Goal: Task Accomplishment & Management: Use online tool/utility

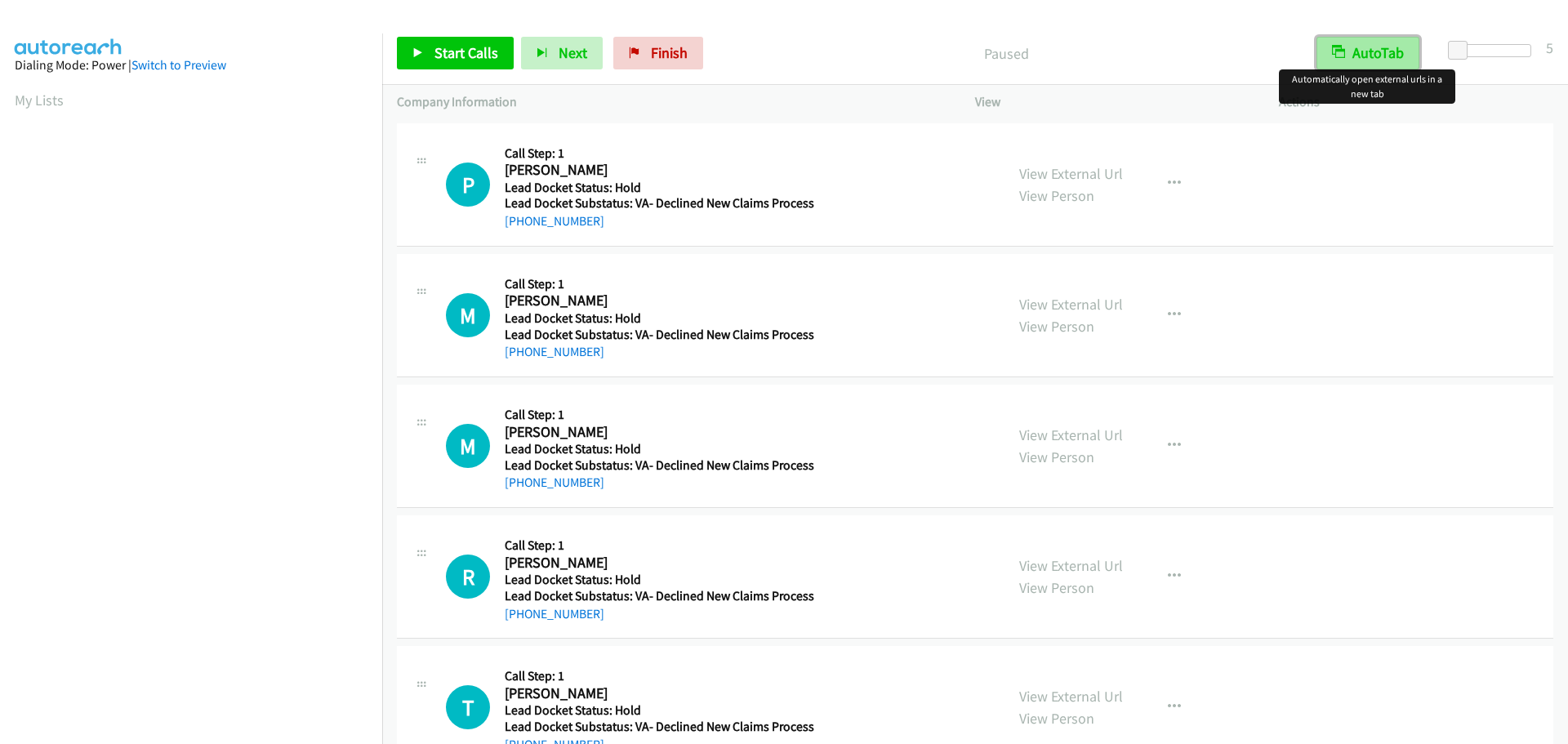
click at [1363, 58] on button "AutoTab" at bounding box center [1367, 53] width 103 height 33
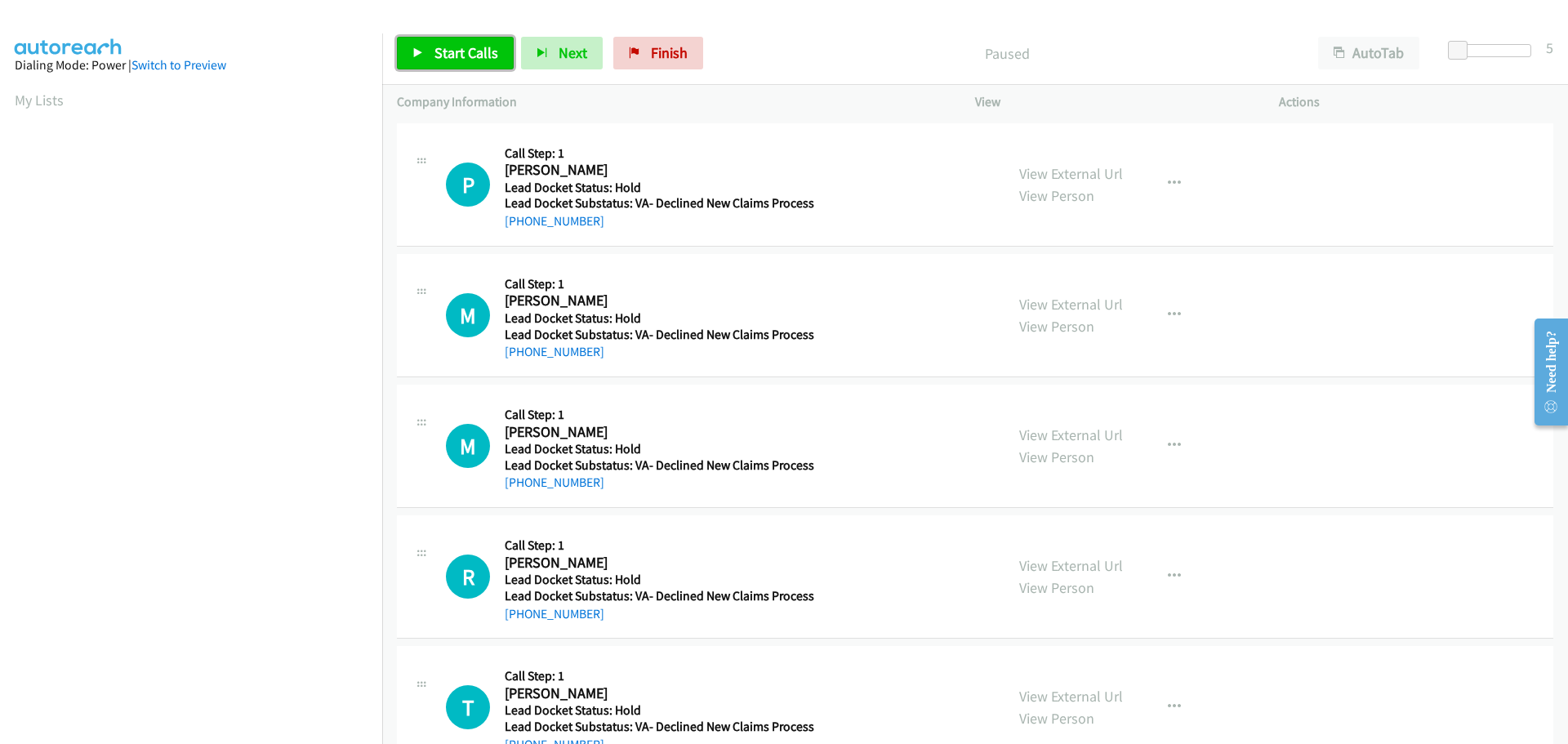
click at [457, 59] on span "Start Calls" at bounding box center [465, 53] width 63 height 19
drag, startPoint x: 603, startPoint y: 224, endPoint x: 519, endPoint y: 223, distance: 84.0
click at [519, 223] on div "+1 619-273-1663" at bounding box center [659, 221] width 309 height 20
copy link "619-273-1663"
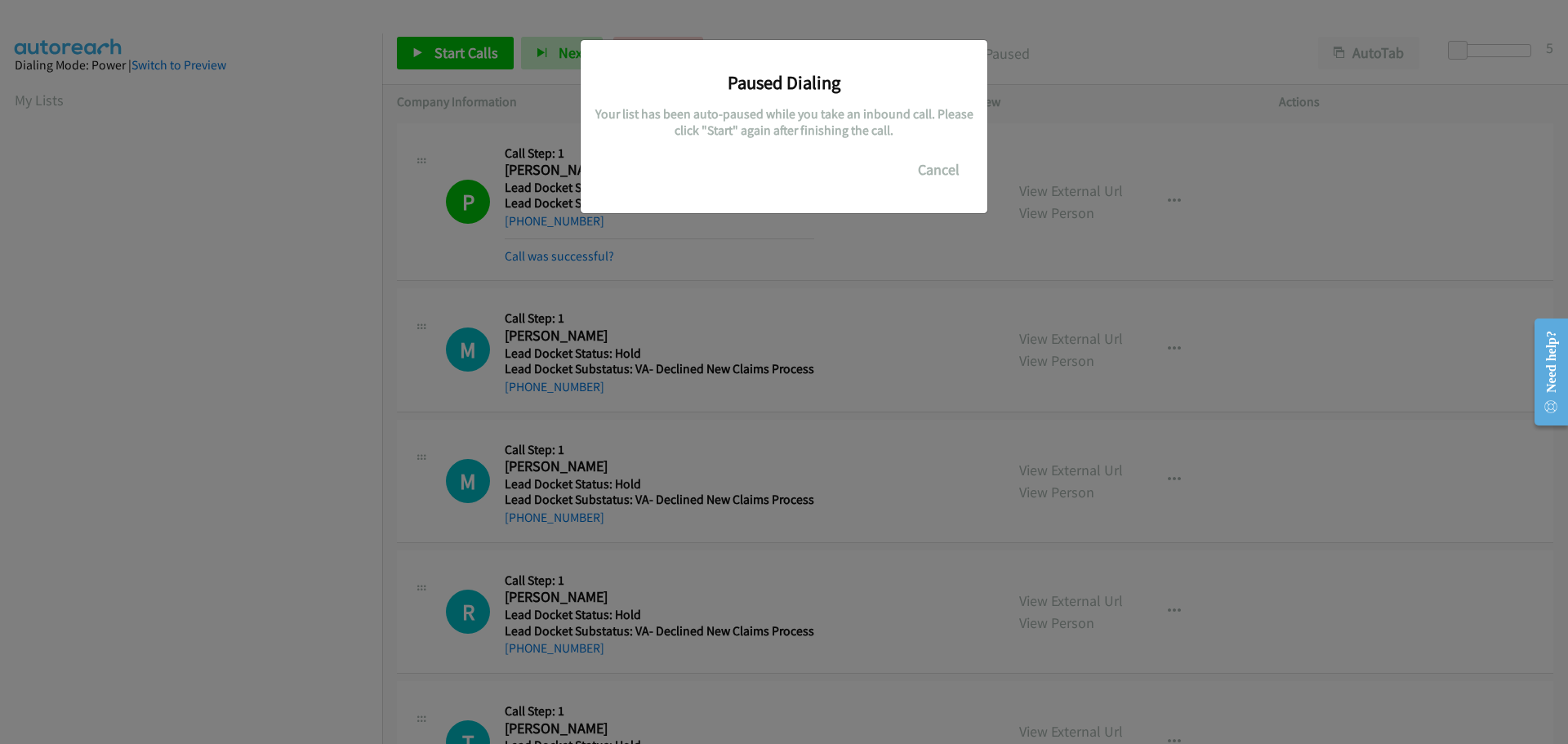
scroll to position [173, 0]
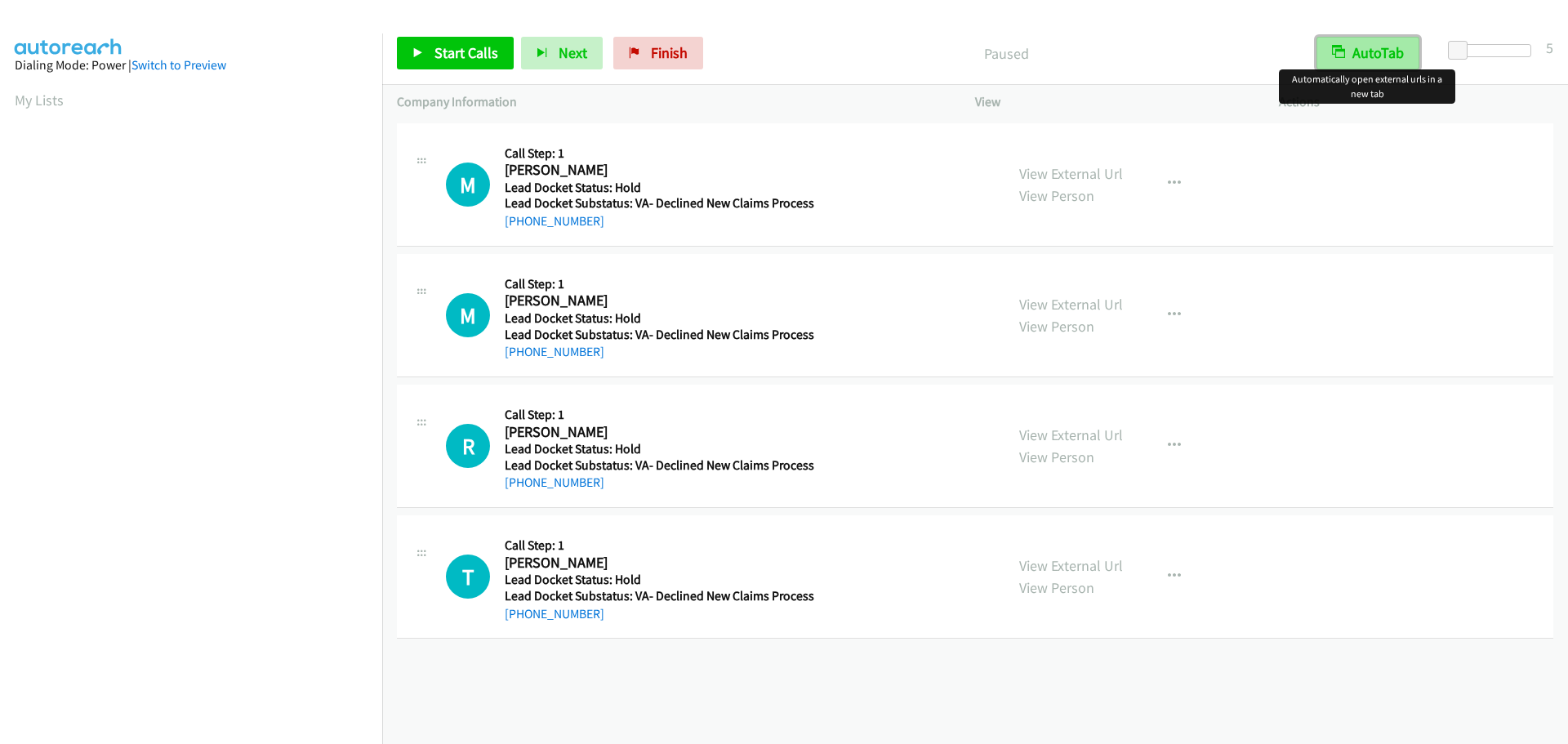
click at [1375, 63] on button "AutoTab" at bounding box center [1367, 53] width 103 height 33
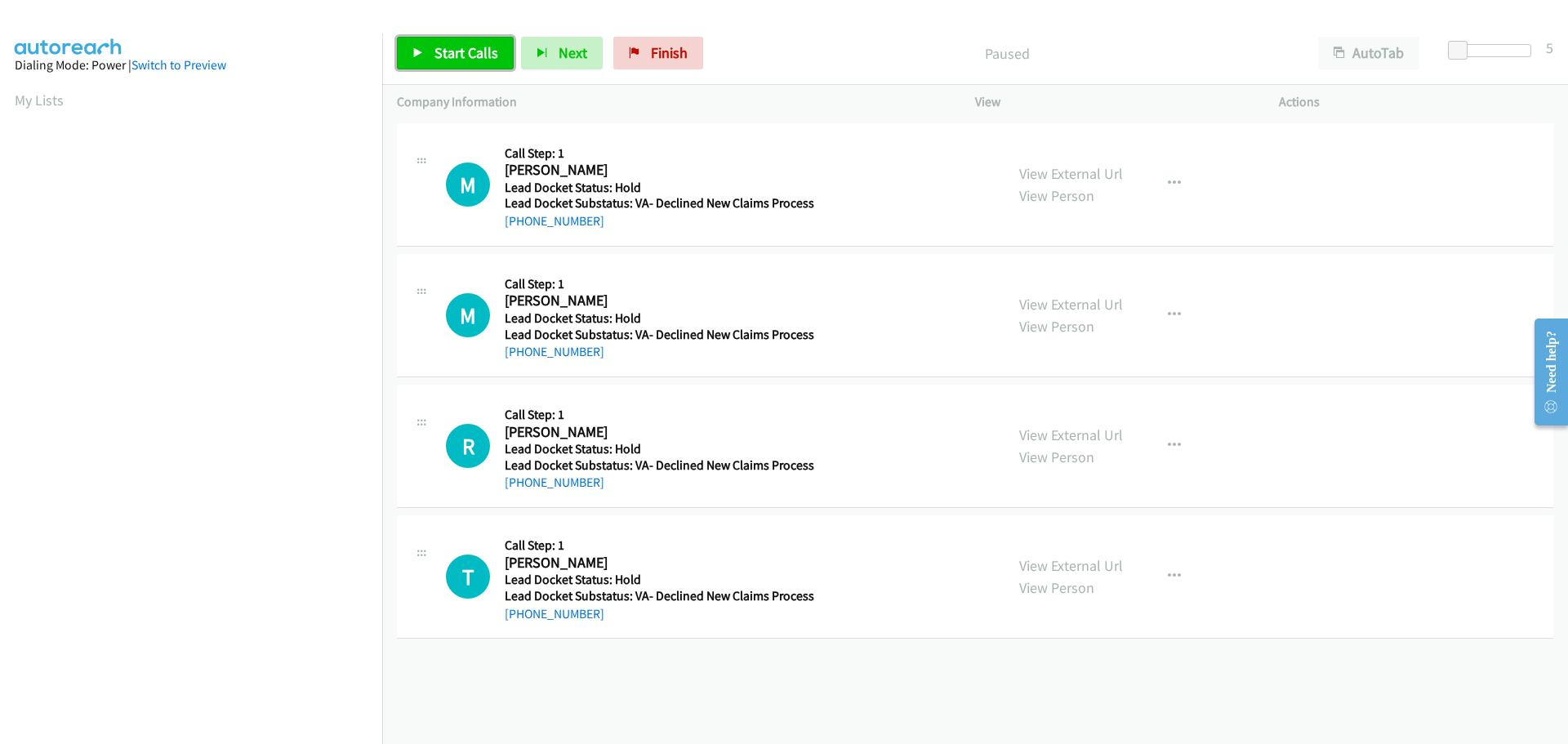
click at [464, 55] on span "Start Calls" at bounding box center [465, 53] width 63 height 19
drag, startPoint x: 586, startPoint y: 224, endPoint x: 523, endPoint y: 227, distance: 63.1
click at [523, 227] on div "+1 864-567-3957" at bounding box center [659, 221] width 309 height 20
copy link "864-567-3957"
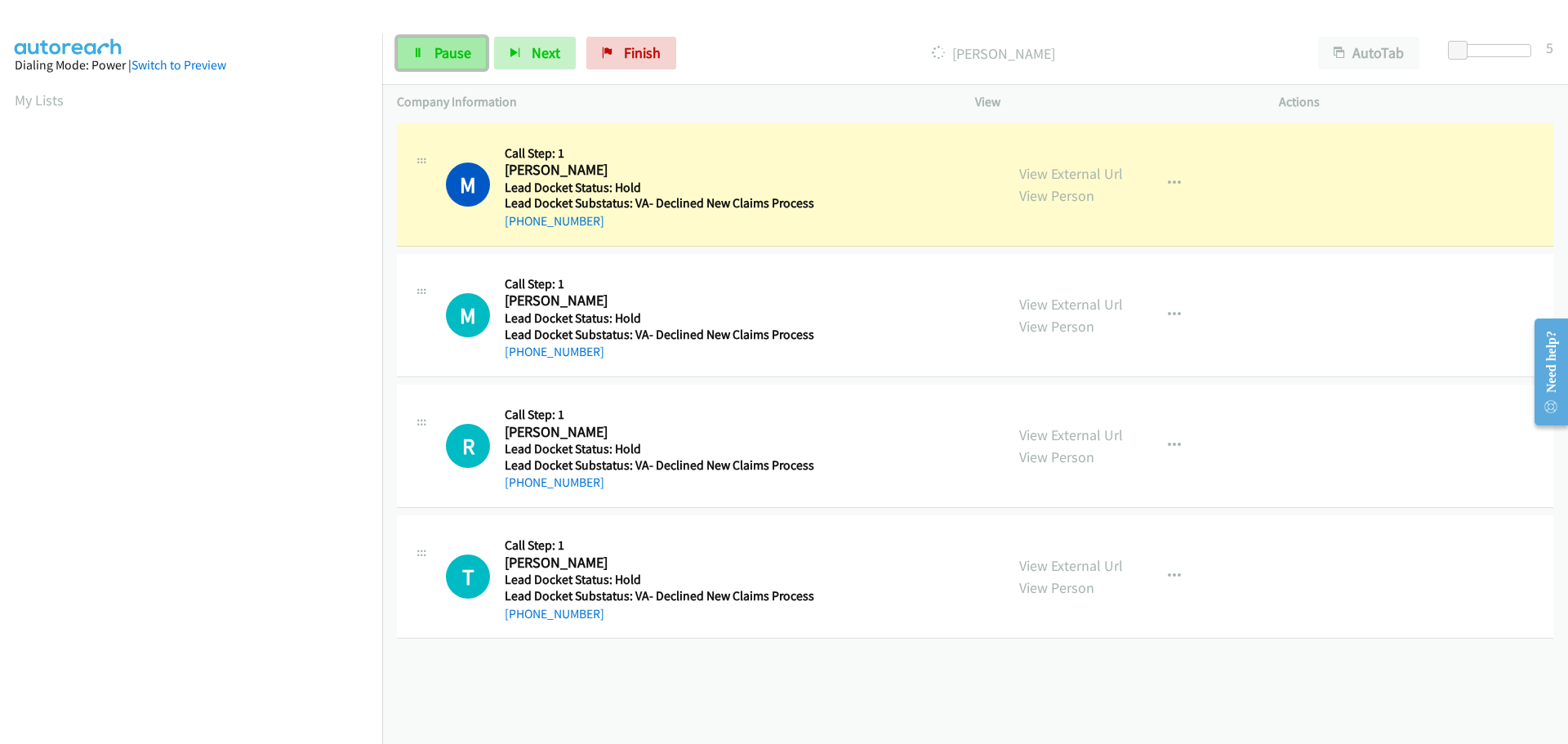
click at [459, 56] on span "Pause" at bounding box center [452, 53] width 36 height 19
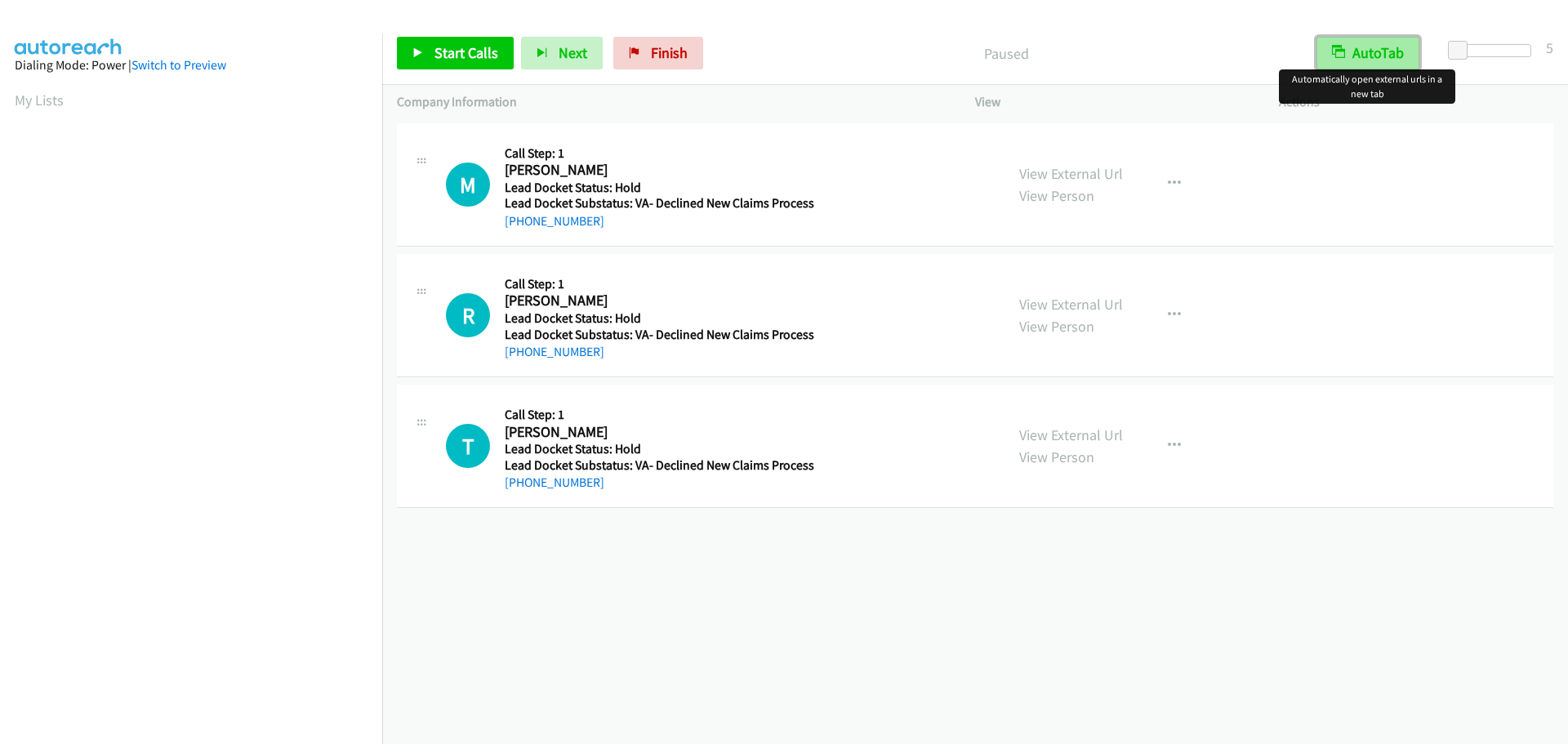
click at [1380, 61] on button "AutoTab" at bounding box center [1367, 53] width 103 height 33
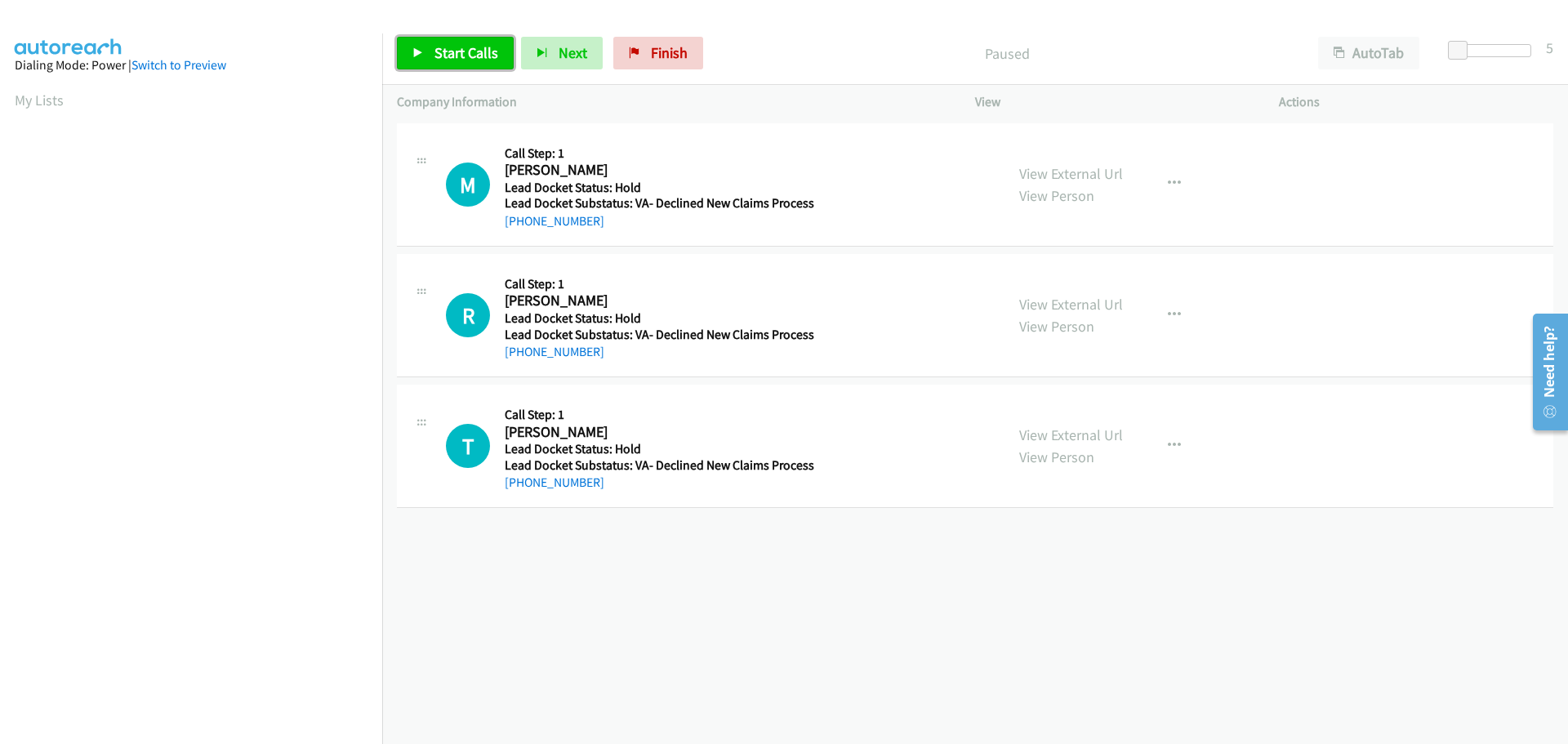
click at [469, 61] on span "Start Calls" at bounding box center [465, 53] width 63 height 19
drag, startPoint x: 615, startPoint y: 226, endPoint x: 517, endPoint y: 219, distance: 98.2
click at [517, 219] on div "[PHONE_NUMBER]" at bounding box center [659, 221] width 309 height 20
copy link "[PHONE_NUMBER]"
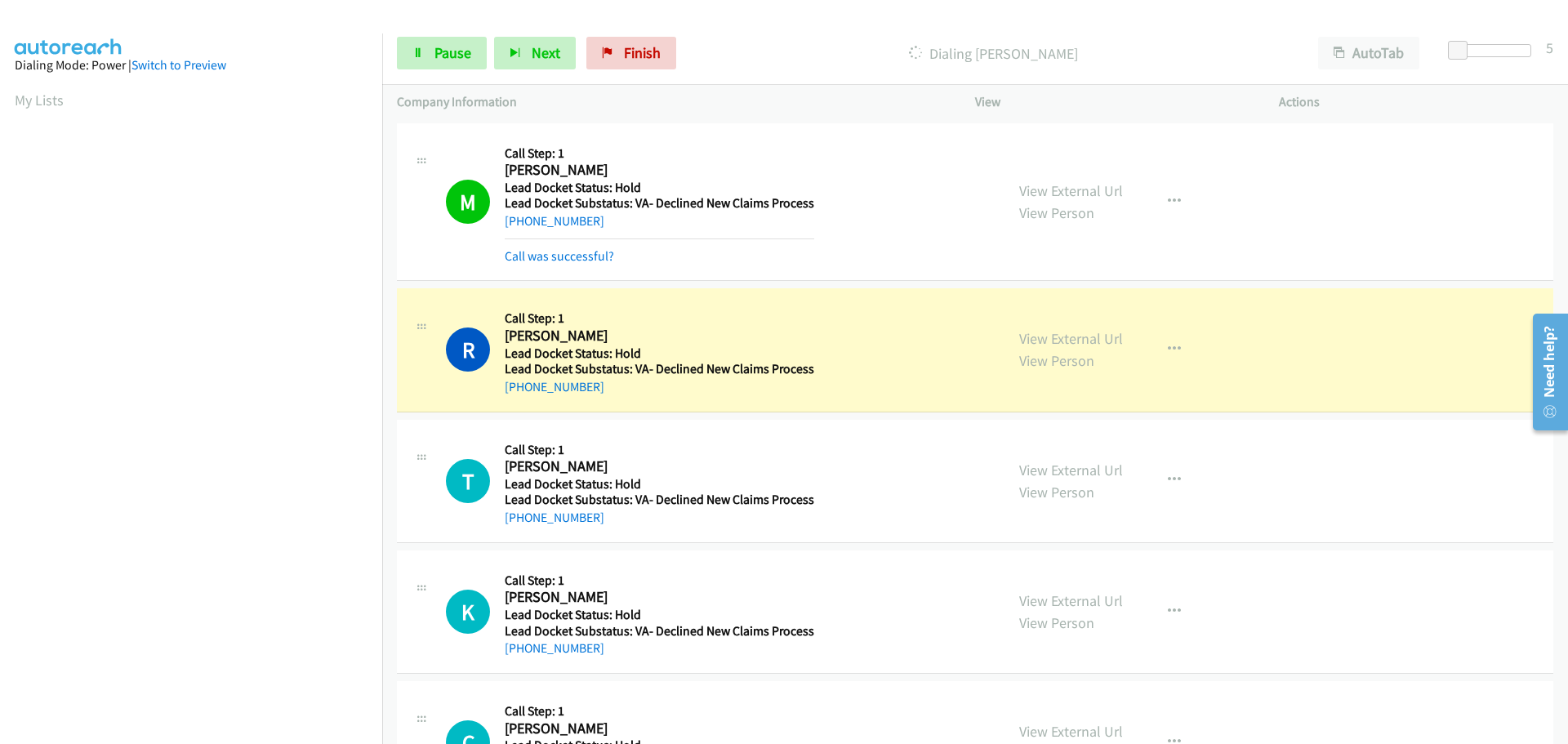
scroll to position [173, 0]
drag, startPoint x: 611, startPoint y: 387, endPoint x: 521, endPoint y: 386, distance: 90.0
click at [521, 386] on div "[PHONE_NUMBER]" at bounding box center [659, 387] width 309 height 20
copy link "[PHONE_NUMBER]"
drag, startPoint x: 463, startPoint y: 50, endPoint x: 500, endPoint y: 29, distance: 42.5
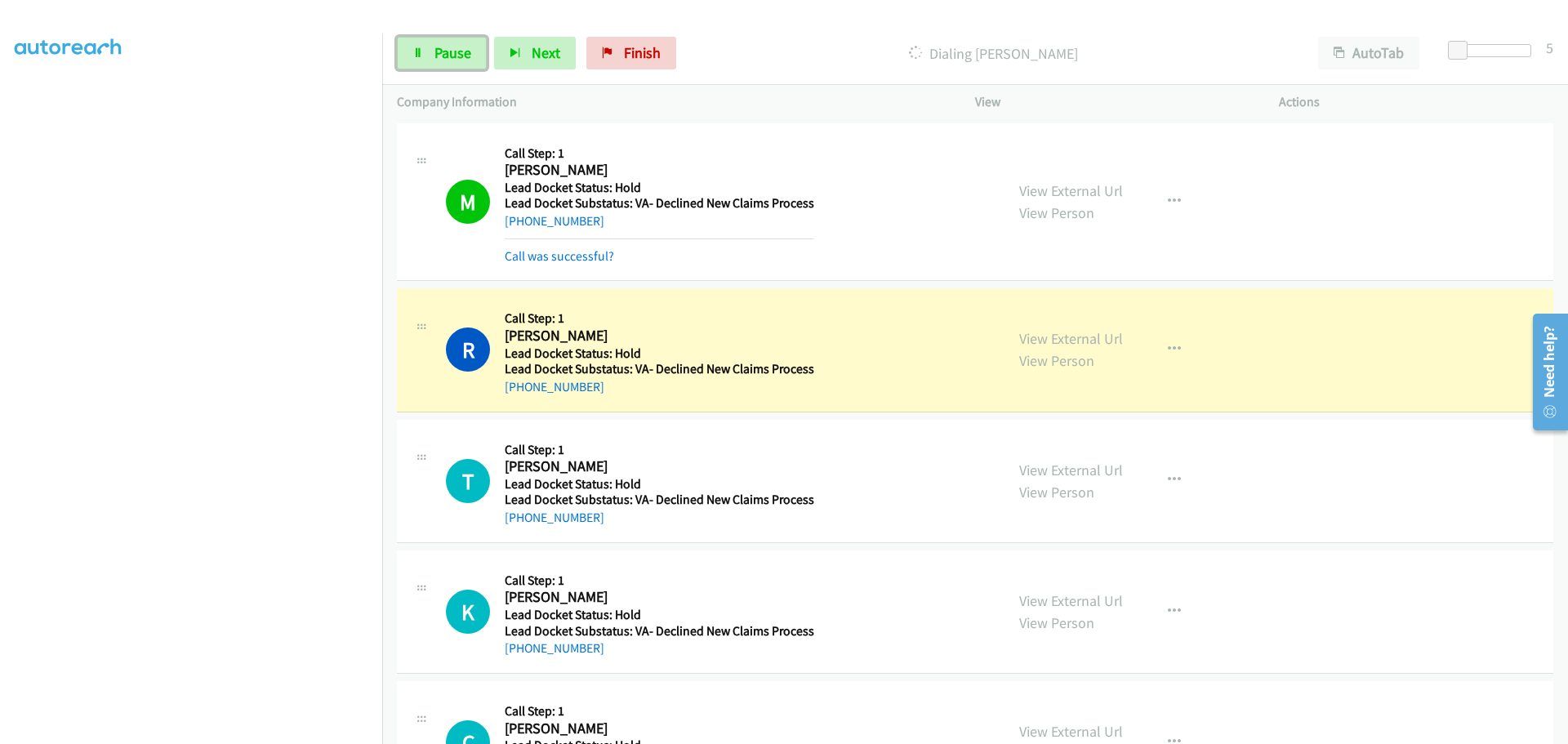
click at [463, 51] on span "Pause" at bounding box center [452, 53] width 36 height 19
copy link "[PHONE_NUMBER]"
